Goal: Obtain resource: Download file/media

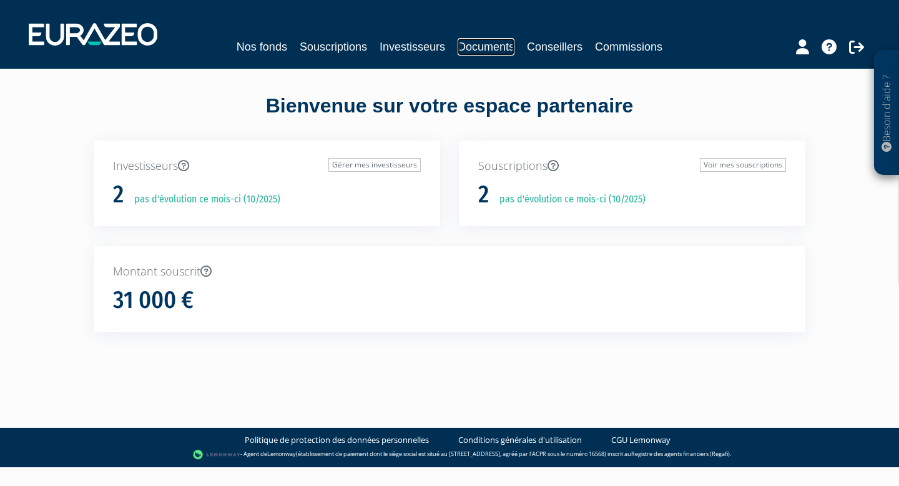
click at [478, 49] on link "Documents" at bounding box center [486, 46] width 57 height 17
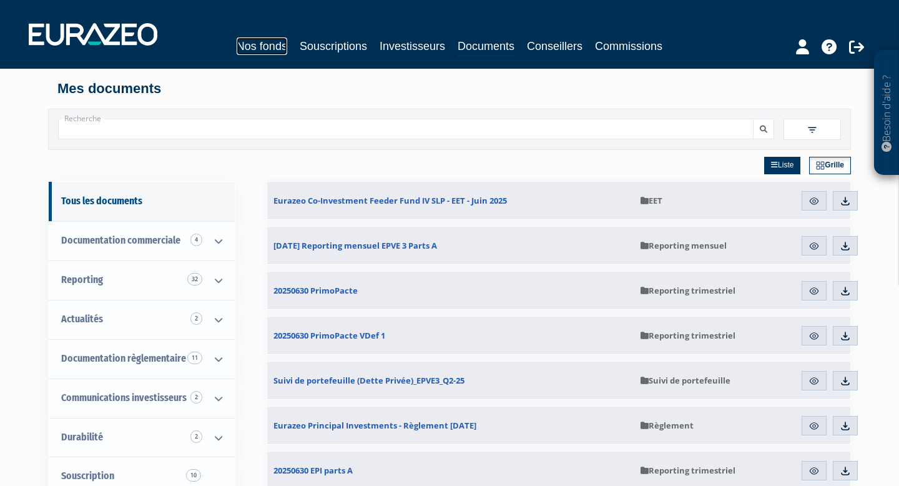
click at [272, 45] on link "Nos fonds" at bounding box center [262, 45] width 51 height 17
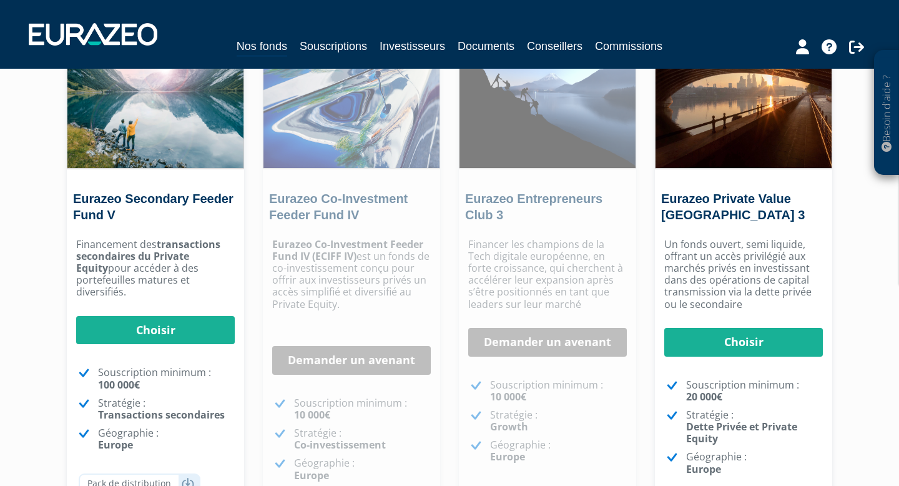
scroll to position [164, 0]
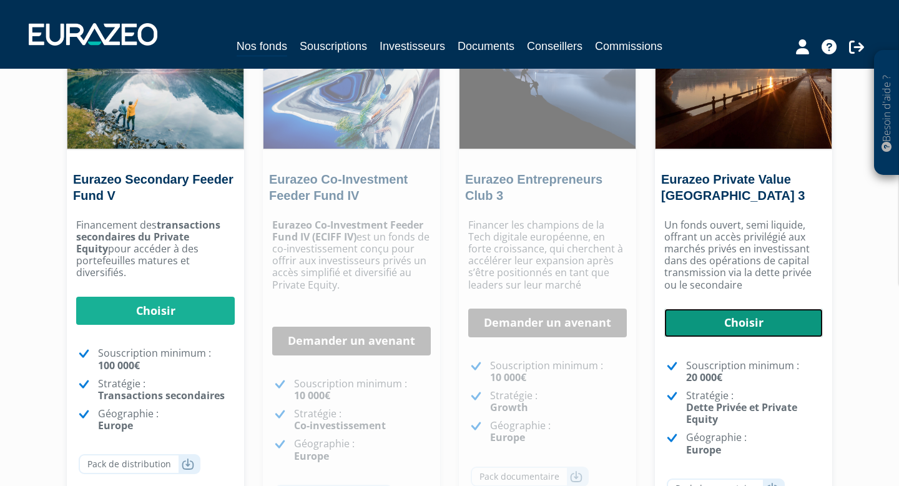
click at [718, 323] on link "Choisir" at bounding box center [743, 322] width 159 height 29
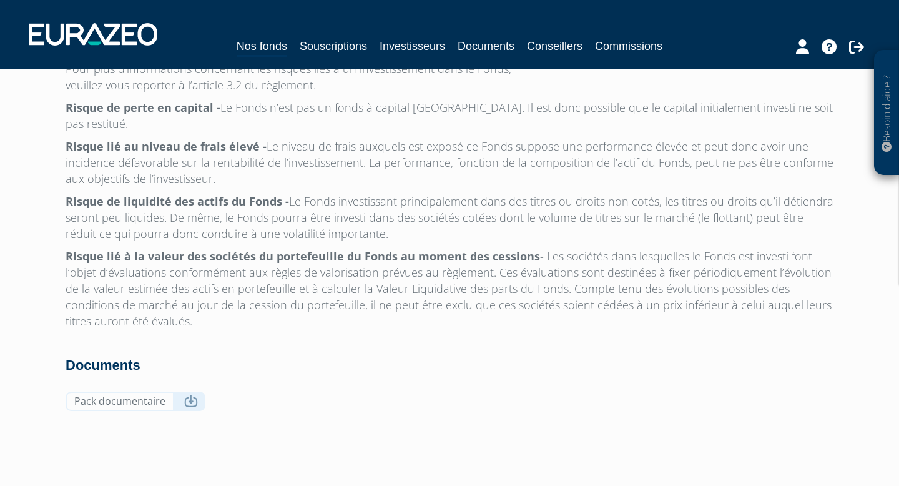
scroll to position [4022, 0]
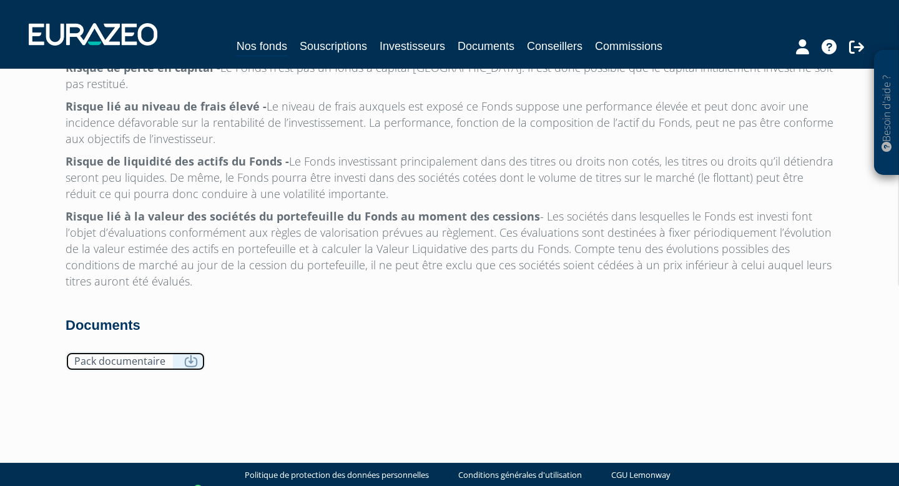
click at [191, 355] on icon at bounding box center [191, 361] width 14 height 12
